Goal: Information Seeking & Learning: Find specific fact

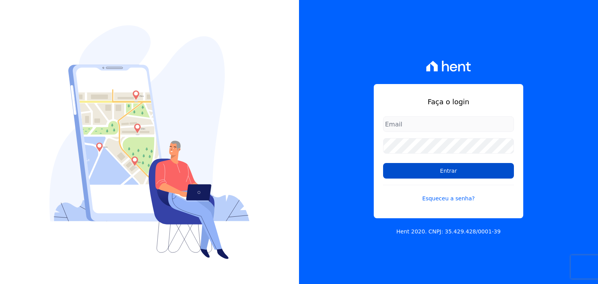
type input "[PERSON_NAME][EMAIL_ADDRESS][DOMAIN_NAME]"
click at [400, 176] on input "Entrar" at bounding box center [448, 171] width 131 height 16
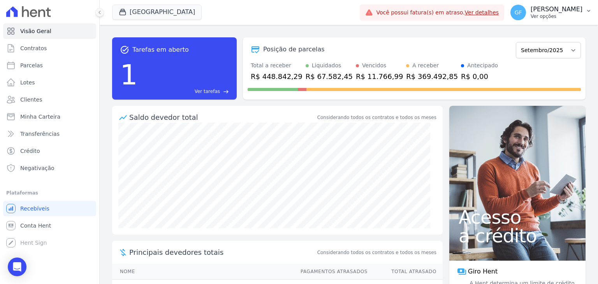
click at [526, 12] on span "GF" at bounding box center [519, 13] width 16 height 16
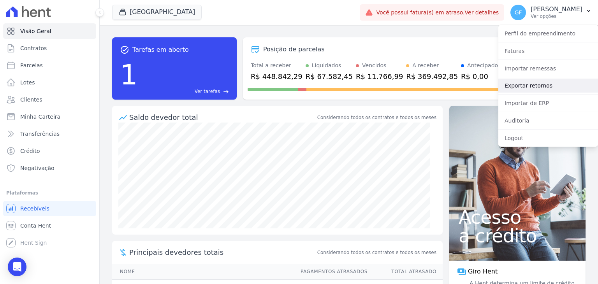
click at [522, 88] on link "Exportar retornos" at bounding box center [549, 86] width 100 height 14
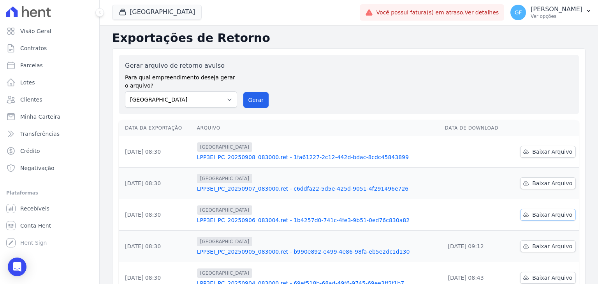
click at [546, 211] on span "Baixar Arquivo" at bounding box center [552, 215] width 40 height 8
click at [306, 220] on link "LPP3EI_PC_20250906_083004.ret - 1b4257d0-741c-4fe3-9b51-0ed76c830a82" at bounding box center [318, 221] width 242 height 8
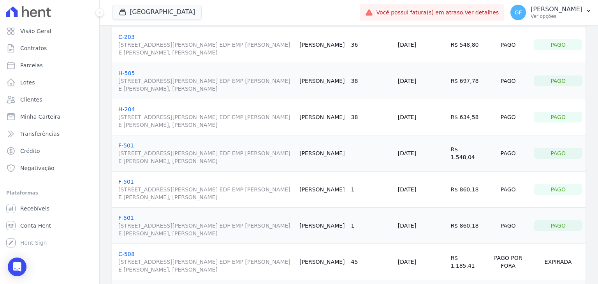
scroll to position [273, 0]
drag, startPoint x: 302, startPoint y: 152, endPoint x: 343, endPoint y: 152, distance: 40.5
click at [343, 152] on td "Marinaldo Silva" at bounding box center [321, 153] width 51 height 36
copy td "Marinaldo Silva"
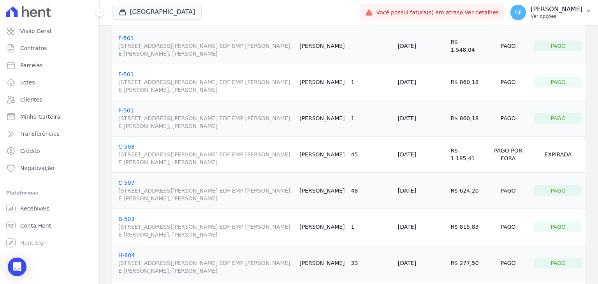
scroll to position [326, 0]
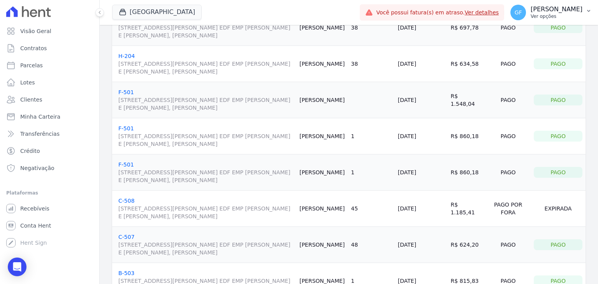
click at [536, 11] on p "Guilherme Farias" at bounding box center [557, 9] width 52 height 8
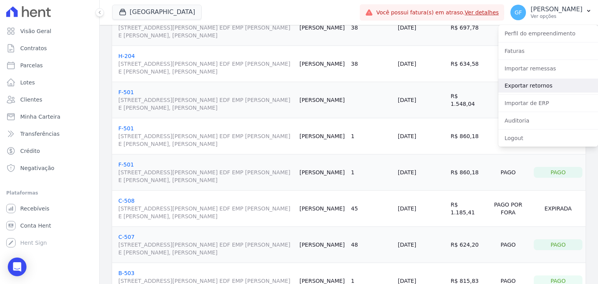
click at [523, 92] on link "Exportar retornos" at bounding box center [549, 86] width 100 height 14
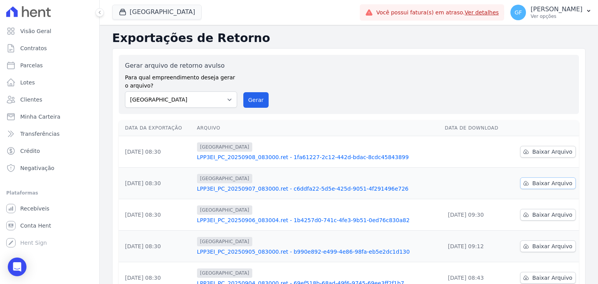
click at [538, 183] on span "Baixar Arquivo" at bounding box center [552, 184] width 40 height 8
click at [548, 219] on link "Baixar Arquivo" at bounding box center [548, 215] width 56 height 12
click at [530, 17] on div "GF Guilherme Farias Ver opções" at bounding box center [547, 13] width 72 height 16
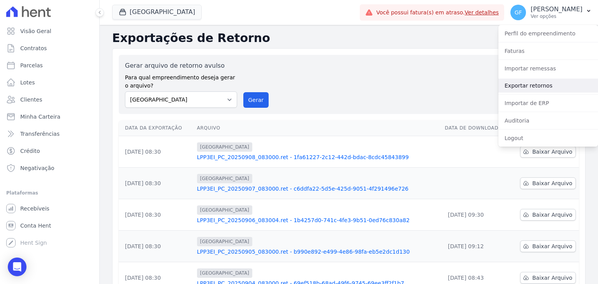
click at [512, 89] on link "Exportar retornos" at bounding box center [549, 86] width 100 height 14
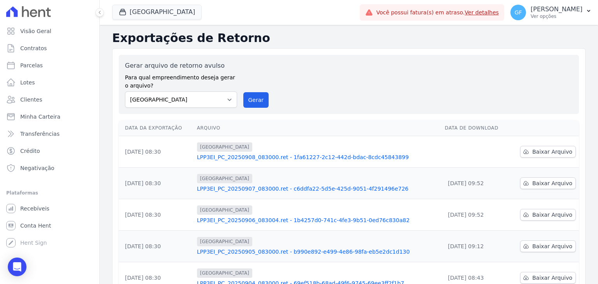
click at [544, 15] on p "Ver opções" at bounding box center [557, 16] width 52 height 6
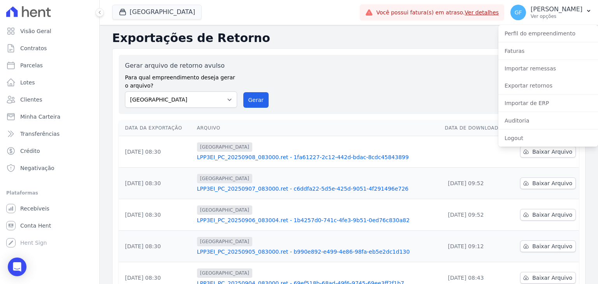
click at [424, 81] on div "Gerar arquivo de retorno avulso Para qual empreendimento deseja gerar o arquivo…" at bounding box center [349, 84] width 448 height 47
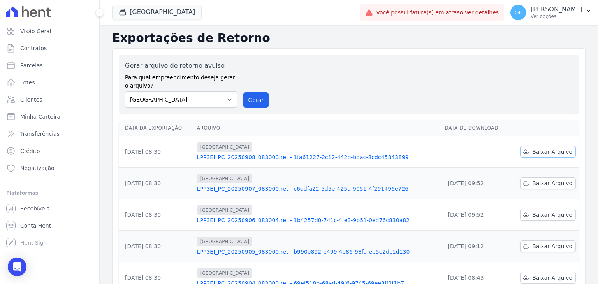
click at [556, 155] on span "Baixar Arquivo" at bounding box center [552, 152] width 40 height 8
click at [556, 11] on p "Guilherme Farias" at bounding box center [557, 9] width 52 height 8
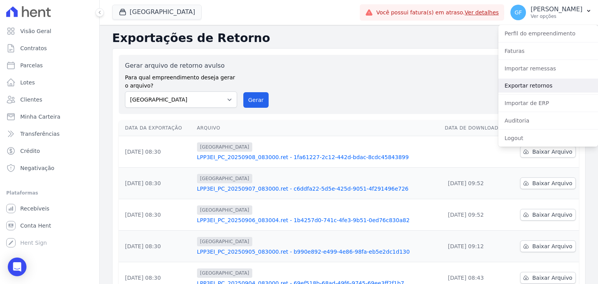
click at [522, 85] on link "Exportar retornos" at bounding box center [549, 86] width 100 height 14
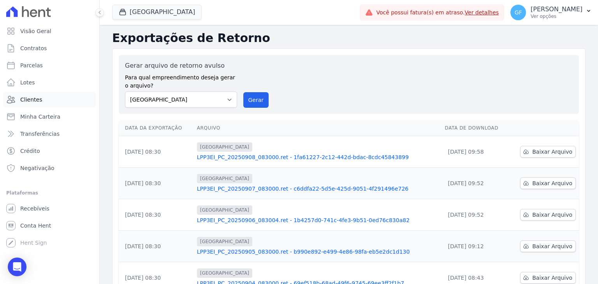
click at [26, 99] on span "Clientes" at bounding box center [31, 100] width 22 height 8
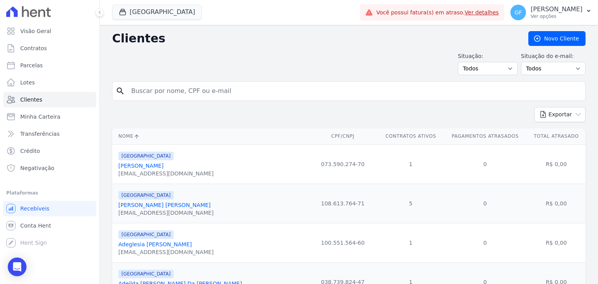
click at [173, 95] on input "search" at bounding box center [355, 91] width 456 height 16
paste input "ruan reis Alves"
type input "ruan reis Alves"
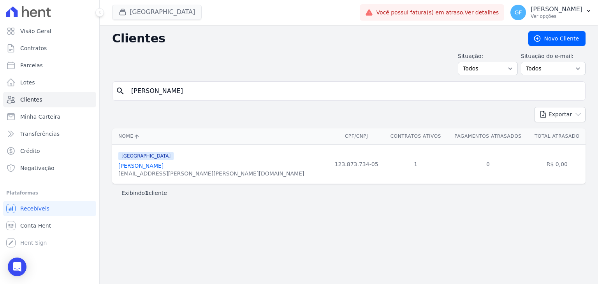
click at [97, 10] on button at bounding box center [99, 12] width 9 height 9
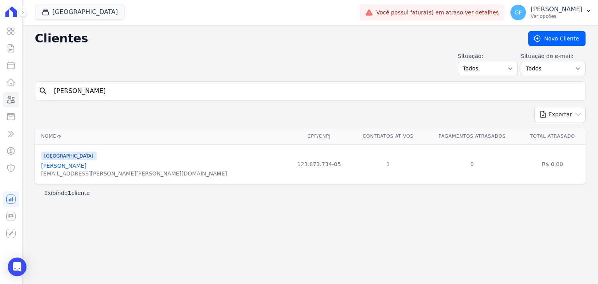
click at [70, 168] on link "Ruan Reis Alves" at bounding box center [63, 166] width 45 height 6
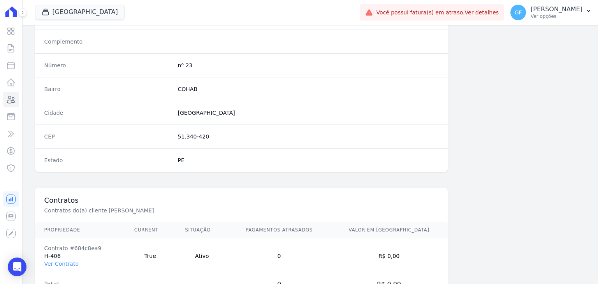
scroll to position [442, 0]
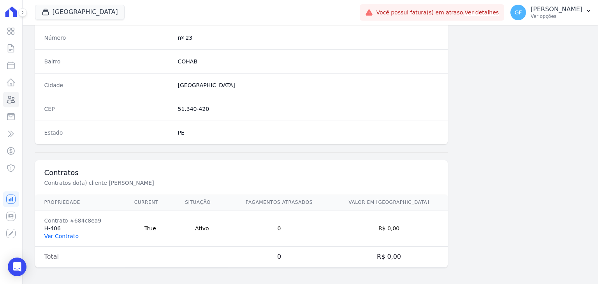
click at [67, 233] on link "Ver Contrato" at bounding box center [61, 236] width 34 height 6
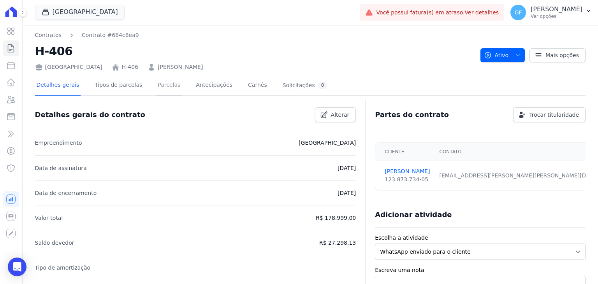
click at [156, 83] on link "Parcelas" at bounding box center [169, 86] width 26 height 21
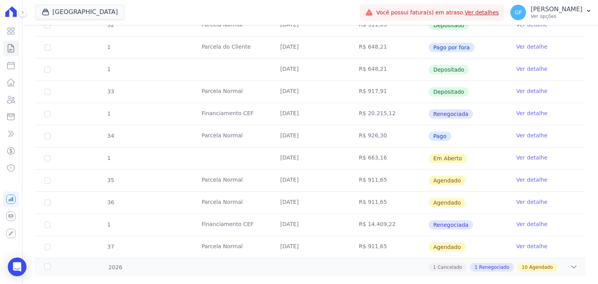
scroll to position [418, 0]
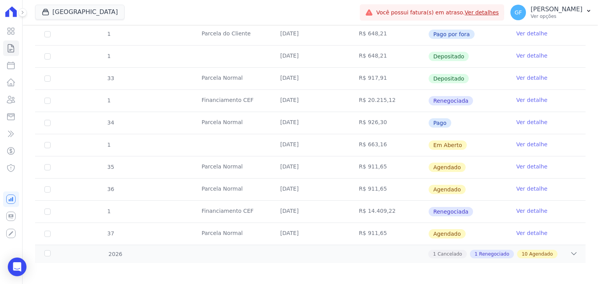
click at [530, 145] on link "Ver detalhe" at bounding box center [532, 145] width 31 height 8
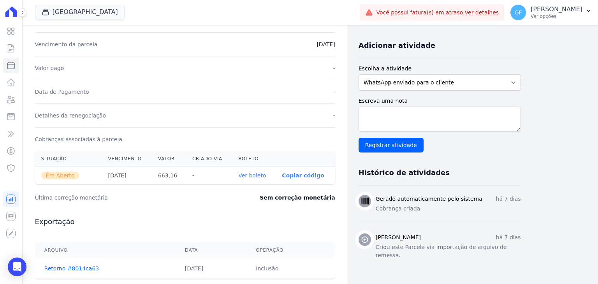
scroll to position [156, 0]
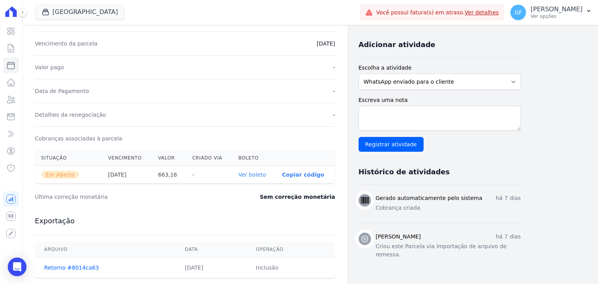
click at [257, 176] on link "Ver boleto" at bounding box center [252, 175] width 28 height 6
click at [9, 28] on icon at bounding box center [10, 30] width 9 height 9
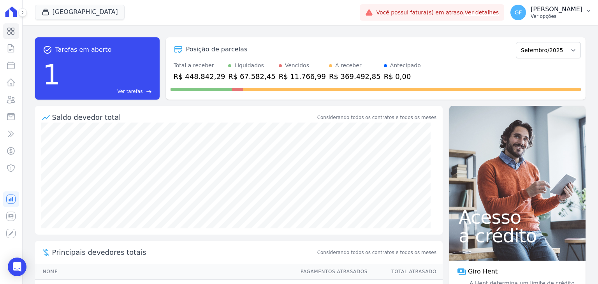
click at [546, 10] on p "Guilherme Farias" at bounding box center [557, 9] width 52 height 8
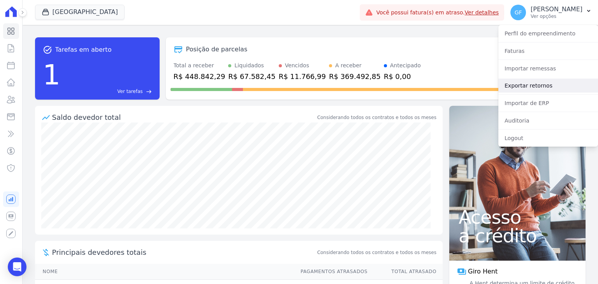
click at [520, 87] on link "Exportar retornos" at bounding box center [549, 86] width 100 height 14
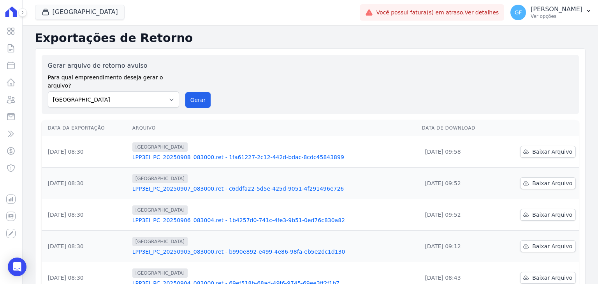
click at [18, 14] on div at bounding box center [18, 12] width 9 height 25
click at [22, 13] on icon at bounding box center [22, 12] width 5 height 5
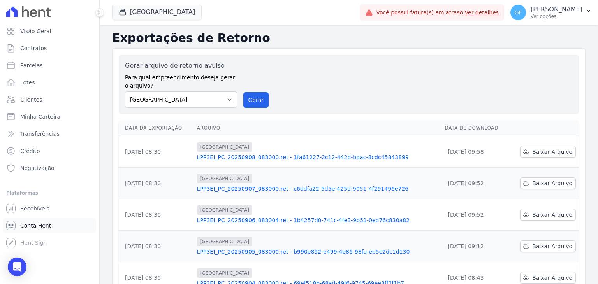
click at [29, 226] on span "Conta Hent" at bounding box center [35, 226] width 31 height 8
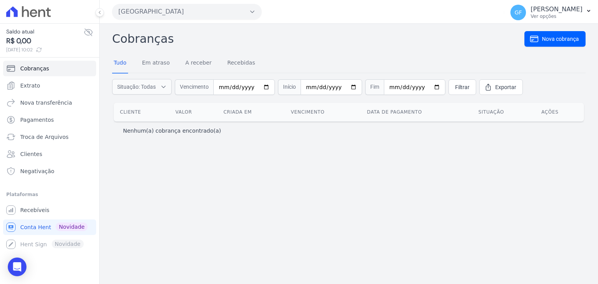
click at [88, 31] on icon at bounding box center [89, 32] width 8 height 7
click at [88, 31] on icon at bounding box center [88, 32] width 2 height 2
click at [88, 31] on icon at bounding box center [89, 32] width 8 height 7
